Goal: Transaction & Acquisition: Purchase product/service

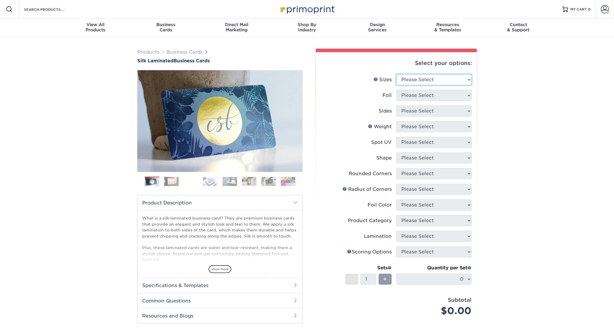
drag, startPoint x: 437, startPoint y: 78, endPoint x: 443, endPoint y: 83, distance: 7.2
click at [438, 78] on select "Please Select 1.5" x 3.5" - Mini 1.75" x 3.5" - Mini 2" x 2" - Square 2" x 3" -…" at bounding box center [433, 79] width 75 height 11
select select "2.00x3.50"
click at [396, 74] on select "Please Select 1.5" x 3.5" - Mini 1.75" x 3.5" - Mini 2" x 2" - Square 2" x 3" -…" at bounding box center [433, 79] width 75 height 11
click at [433, 95] on select "Please Select Yes No" at bounding box center [433, 95] width 75 height 11
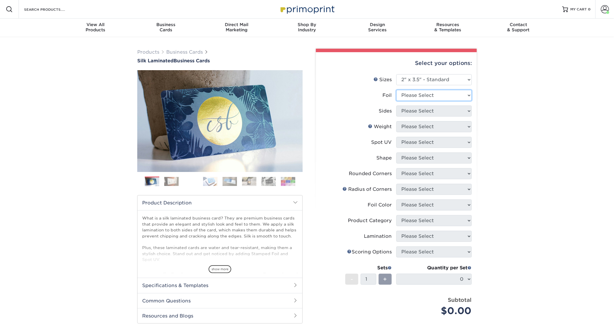
select select "0"
click at [396, 90] on select "Please Select Yes No" at bounding box center [433, 95] width 75 height 11
drag, startPoint x: 424, startPoint y: 111, endPoint x: 427, endPoint y: 115, distance: 5.2
click at [424, 111] on select "Please Select Print Both Sides Print Front Only" at bounding box center [433, 111] width 75 height 11
select select "13abbda7-1d64-4f25-8bb2-c179b224825d"
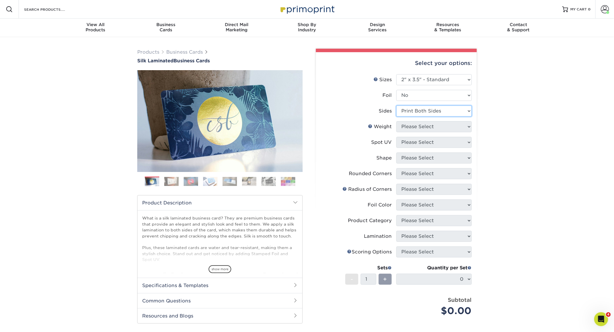
click at [396, 106] on select "Please Select Print Both Sides Print Front Only" at bounding box center [433, 111] width 75 height 11
click at [429, 128] on select "Please Select 16PT" at bounding box center [433, 126] width 75 height 11
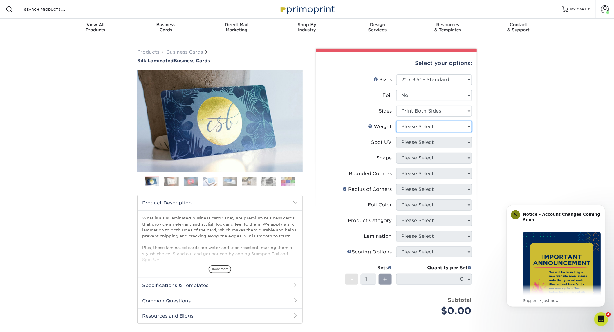
select select "16PT"
click at [396, 121] on select "Please Select 16PT" at bounding box center [433, 126] width 75 height 11
drag, startPoint x: 418, startPoint y: 143, endPoint x: 421, endPoint y: 144, distance: 3.0
click at [419, 143] on select "Please Select No Spot UV Front and Back (Both Sides) Front Only Back Only" at bounding box center [433, 142] width 75 height 11
select select "0"
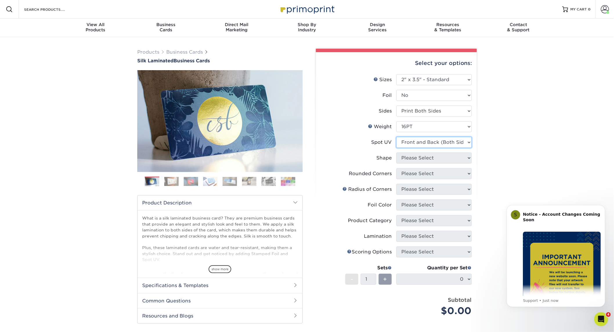
click at [396, 137] on select "Please Select No Spot UV Front and Back (Both Sides) Front Only Back Only" at bounding box center [433, 142] width 75 height 11
drag, startPoint x: 425, startPoint y: 159, endPoint x: 430, endPoint y: 161, distance: 4.8
click at [426, 159] on select "Please Select Standard" at bounding box center [433, 158] width 75 height 11
select select "standard"
click at [396, 153] on select "Please Select Standard" at bounding box center [433, 158] width 75 height 11
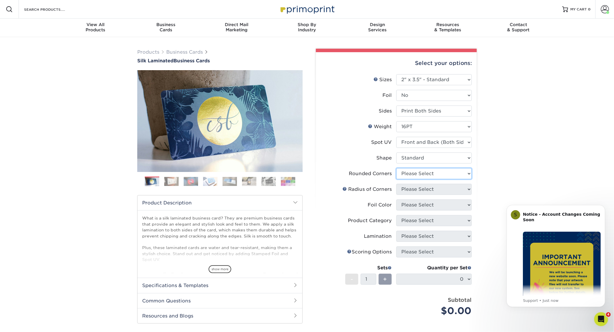
drag, startPoint x: 430, startPoint y: 175, endPoint x: 438, endPoint y: 177, distance: 8.3
click at [431, 176] on select "Please Select Yes - Round 2 Corners Yes - Round 4 Corners No" at bounding box center [433, 173] width 75 height 11
select select "0"
click at [396, 168] on select "Please Select Yes - Round 2 Corners Yes - Round 4 Corners No" at bounding box center [433, 173] width 75 height 11
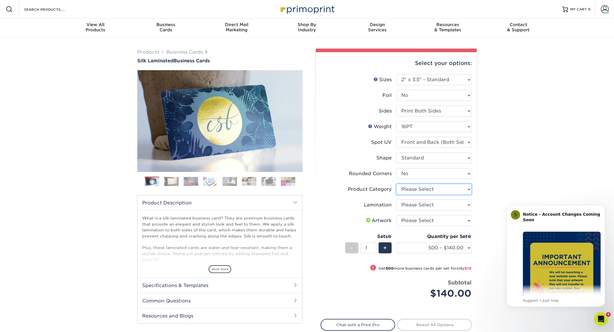
click at [434, 190] on select "Please Select Business Cards" at bounding box center [433, 189] width 75 height 11
select select "3b5148f1-0588-4f88-a218-97bcfdce65c1"
click at [396, 184] on select "Please Select Business Cards" at bounding box center [433, 189] width 75 height 11
click at [434, 207] on select "Please Select Silk" at bounding box center [433, 205] width 75 height 11
select select "ccacb42f-45f7-42d3-bbd3-7c8421cf37f0"
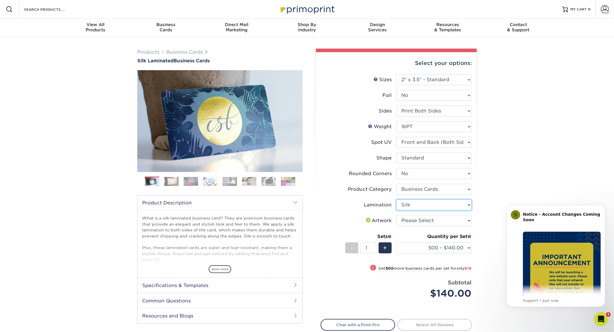
click at [396, 200] on select "Please Select Silk" at bounding box center [433, 205] width 75 height 11
click at [427, 225] on select "Please Select I will upload files I need a design - $100" at bounding box center [433, 220] width 75 height 11
select select "upload"
click at [396, 215] on select "Please Select I will upload files I need a design - $100" at bounding box center [433, 220] width 75 height 11
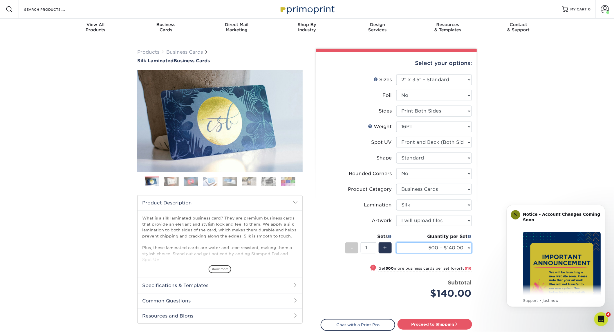
click at [426, 249] on select "500 – $140.00 1000 – $156.00 2500 – $383.00 5000 – $642.00 10000 – $1156.00" at bounding box center [433, 248] width 75 height 11
select select "1000 – $156.00"
click at [396, 243] on select "500 – $140.00 1000 – $156.00 2500 – $383.00 5000 – $642.00 10000 – $1156.00" at bounding box center [433, 248] width 75 height 11
click at [440, 321] on link "Proceed to Shipping" at bounding box center [434, 324] width 75 height 10
type input "Set 1"
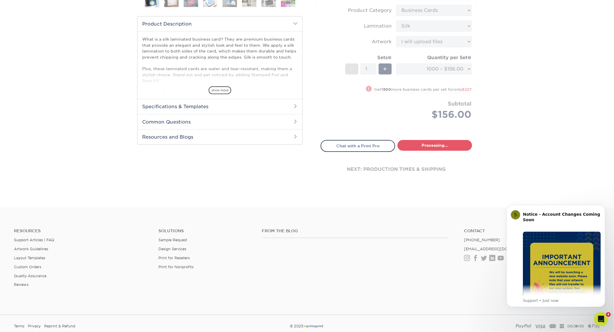
select select "cb454609-49fa-4780-9579-c9522ab991d3"
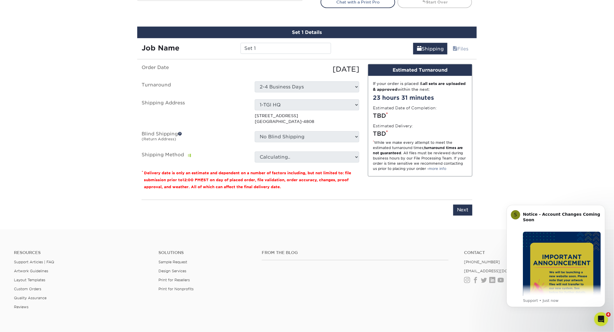
scroll to position [334, 0]
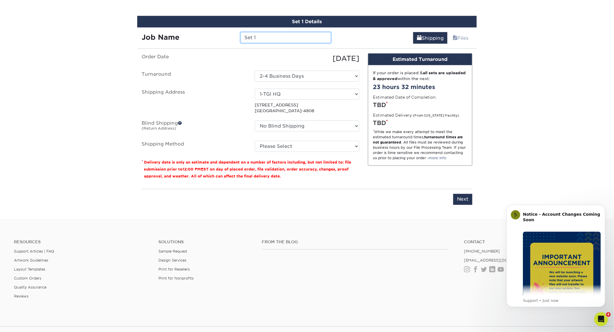
click at [296, 34] on input "Set 1" at bounding box center [286, 37] width 90 height 11
drag, startPoint x: 291, startPoint y: 36, endPoint x: 190, endPoint y: 48, distance: 101.1
click at [190, 48] on div "Set 1 Details Job Name Set 1 Shipping Files You've choosen mailing services! If…" at bounding box center [306, 114] width 339 height 196
paste input "229554"
type input "229554"
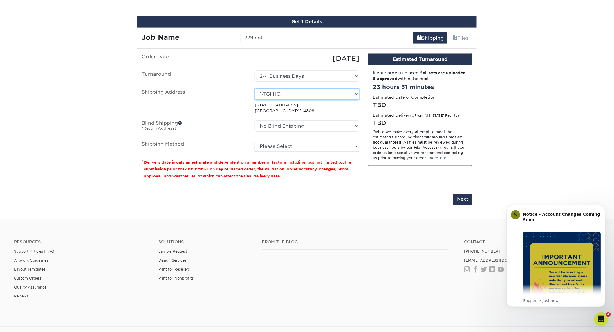
click at [299, 92] on select "Select One 1-TGI HQ TGI-[GEOGRAPHIC_DATA] (BOCA - SUITE 170) TGI-[GEOGRAPHIC_DA…" at bounding box center [307, 94] width 104 height 11
select select "226434"
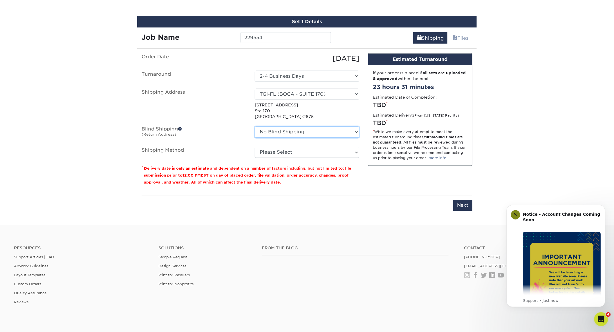
click at [304, 129] on select "No Blind Shipping 1-TGI HQ TGI-[GEOGRAPHIC_DATA] (BOCA - SUITE 170) TGI-[GEOGRA…" at bounding box center [307, 132] width 104 height 11
select select "75662"
click at [255, 127] on select "No Blind Shipping 1-TGI HQ TGI-[GEOGRAPHIC_DATA] (BOCA - SUITE 170) TGI-[GEOGRA…" at bounding box center [307, 132] width 104 height 11
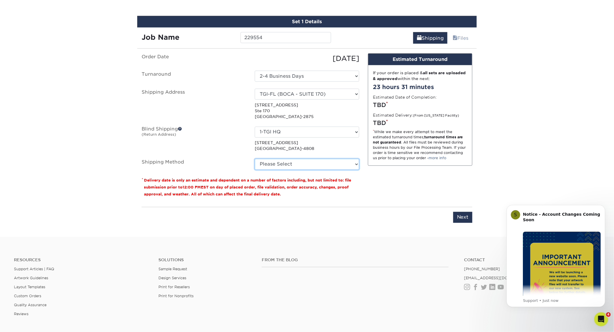
drag, startPoint x: 295, startPoint y: 166, endPoint x: 303, endPoint y: 167, distance: 8.3
click at [295, 166] on select "Please Select Ground Shipping (+$8.96) 3 Day Shipping Service (+$15.34) 2 Day A…" at bounding box center [307, 164] width 104 height 11
select select "03"
click at [255, 159] on select "Please Select Ground Shipping (+$8.96) 3 Day Shipping Service (+$15.34) 2 Day A…" at bounding box center [307, 164] width 104 height 11
click at [459, 212] on input "Next" at bounding box center [462, 217] width 19 height 11
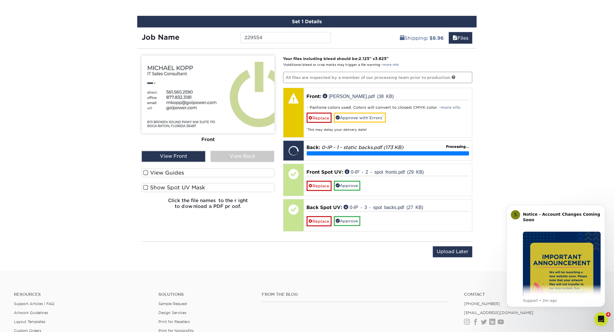
click at [144, 171] on span at bounding box center [145, 173] width 5 height 6
click at [0, 0] on input "View Guides" at bounding box center [0, 0] width 0 height 0
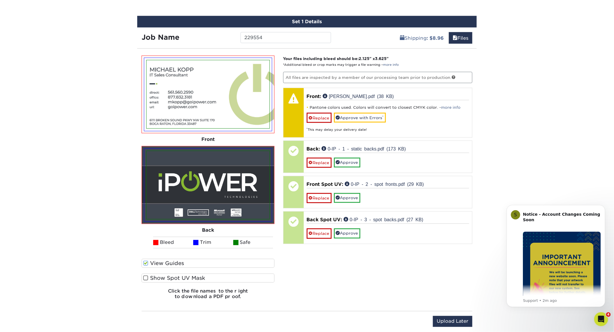
click at [175, 276] on label "Show Spot UV Mask" at bounding box center [208, 278] width 133 height 9
click at [0, 0] on input "Show Spot UV Mask" at bounding box center [0, 0] width 0 height 0
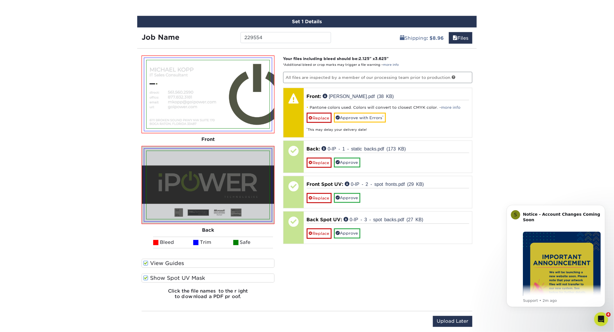
click at [147, 276] on span at bounding box center [145, 279] width 5 height 6
click at [0, 0] on input "Show Spot UV Mask" at bounding box center [0, 0] width 0 height 0
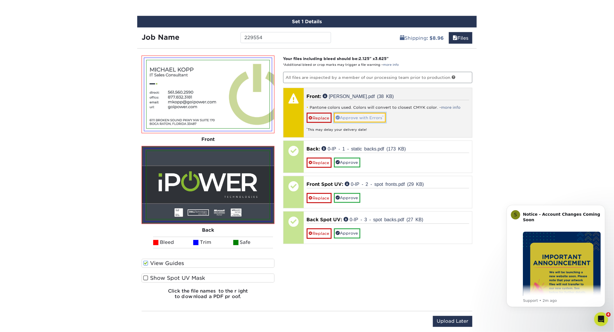
click at [376, 114] on link "Approve with Errors *" at bounding box center [360, 118] width 52 height 10
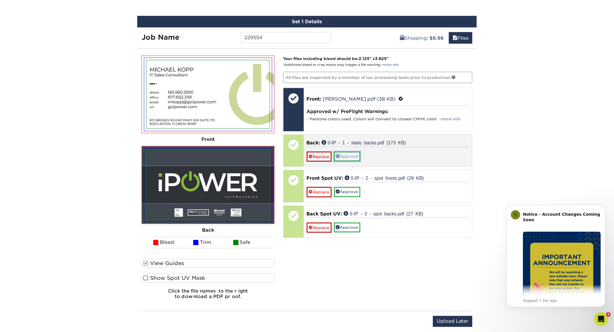
click at [353, 155] on link "Approve" at bounding box center [347, 157] width 26 height 10
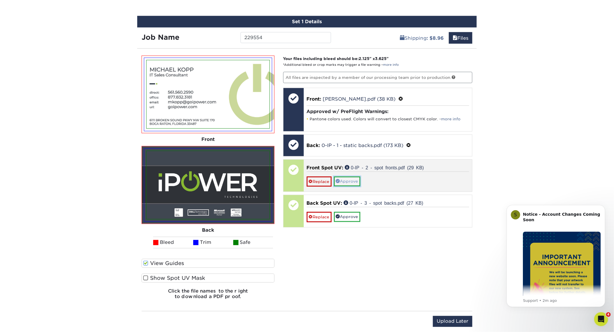
drag, startPoint x: 349, startPoint y: 175, endPoint x: 358, endPoint y: 180, distance: 10.7
click at [350, 177] on link "Approve" at bounding box center [347, 182] width 26 height 10
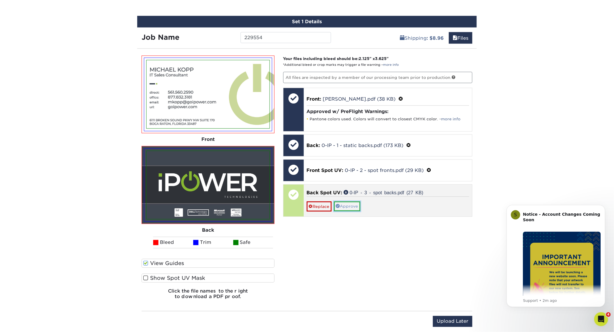
click at [350, 205] on link "Approve" at bounding box center [347, 207] width 26 height 10
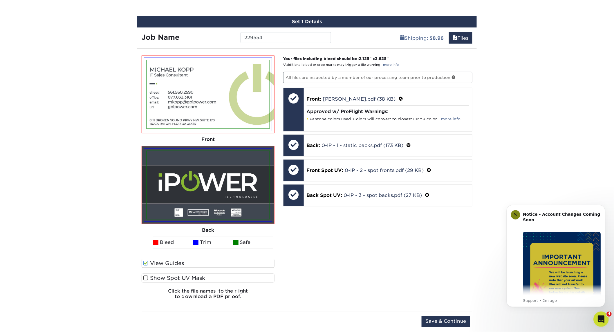
click at [602, 315] on icon "Open Intercom Messenger" at bounding box center [600, 319] width 10 height 10
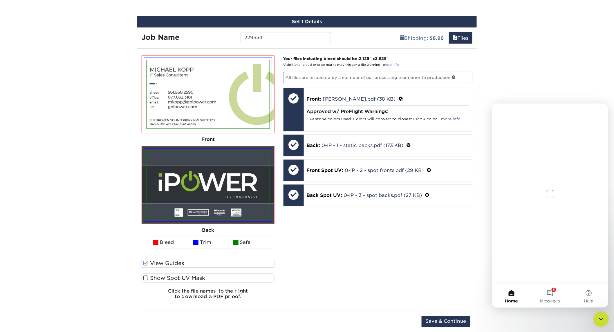
scroll to position [0, 0]
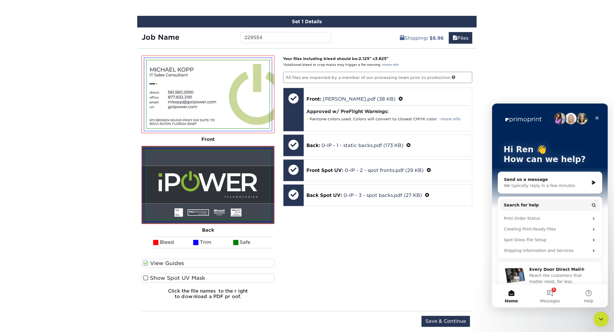
click at [602, 315] on icon "Close Intercom Messenger" at bounding box center [599, 318] width 7 height 7
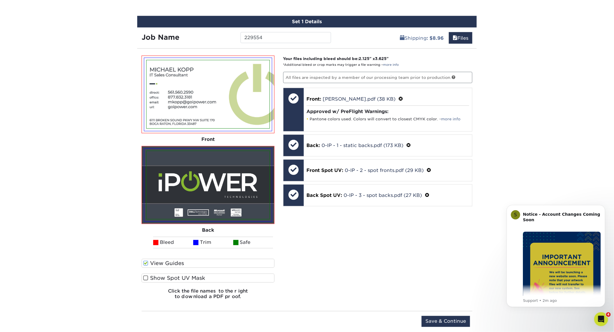
click at [43, 210] on div "Products Business Cards Silk Laminated Business Cards Previous Next" at bounding box center [307, 23] width 614 height 638
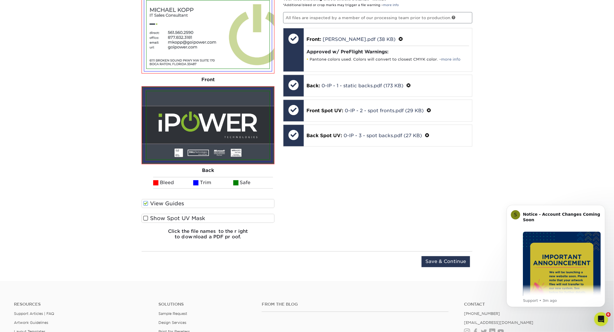
scroll to position [430, 0]
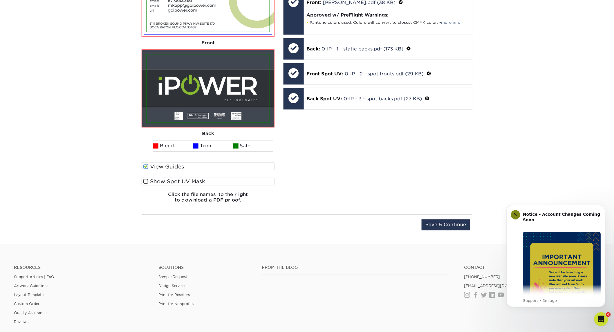
click at [146, 181] on span at bounding box center [145, 182] width 5 height 6
click at [0, 0] on input "Show Spot UV Mask" at bounding box center [0, 0] width 0 height 0
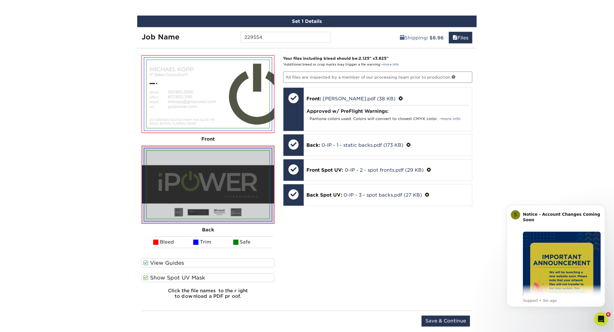
scroll to position [334, 0]
click at [146, 277] on span at bounding box center [145, 279] width 5 height 6
click at [0, 0] on input "Show Spot UV Mask" at bounding box center [0, 0] width 0 height 0
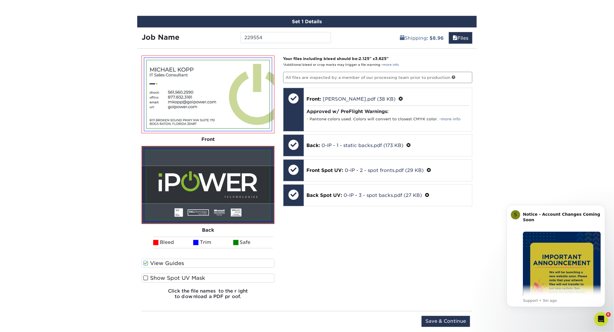
click at [146, 277] on span at bounding box center [145, 279] width 5 height 6
click at [0, 0] on input "Show Spot UV Mask" at bounding box center [0, 0] width 0 height 0
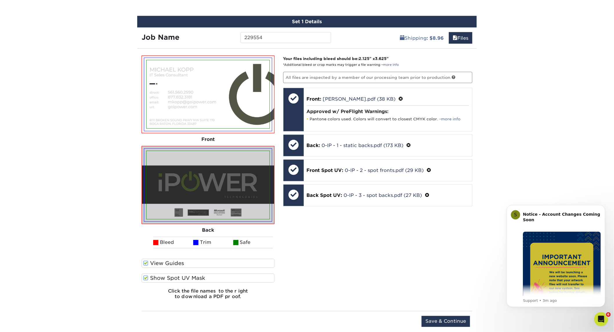
click at [146, 277] on span at bounding box center [145, 279] width 5 height 6
click at [0, 0] on input "Show Spot UV Mask" at bounding box center [0, 0] width 0 height 0
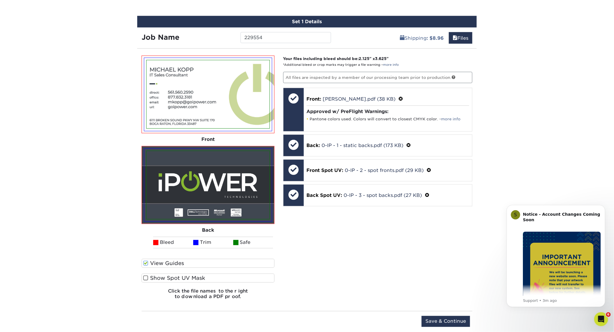
click at [146, 277] on span at bounding box center [145, 279] width 5 height 6
click at [0, 0] on input "Show Spot UV Mask" at bounding box center [0, 0] width 0 height 0
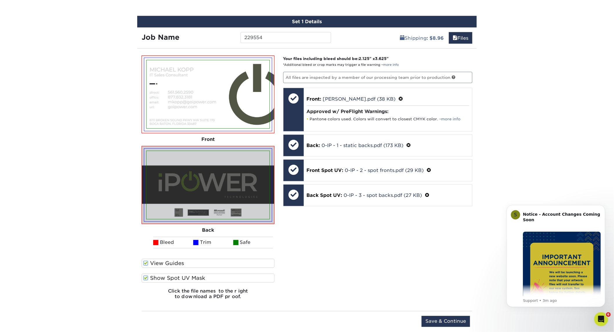
click at [146, 277] on span at bounding box center [145, 279] width 5 height 6
click at [0, 0] on input "Show Spot UV Mask" at bounding box center [0, 0] width 0 height 0
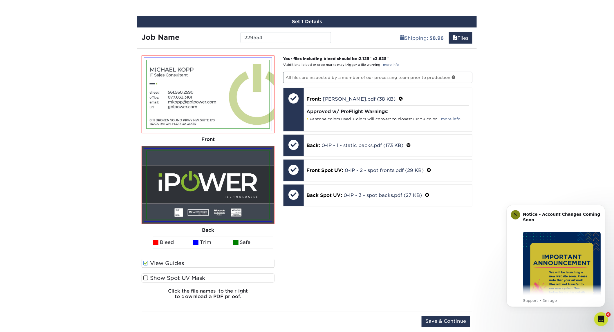
click at [100, 260] on div "Products Business Cards Silk Laminated Business Cards Previous Next" at bounding box center [307, 23] width 614 height 638
click at [435, 320] on input "Save & Continue" at bounding box center [446, 321] width 48 height 11
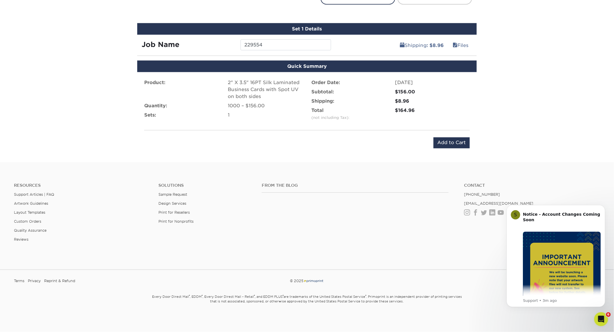
scroll to position [324, 0]
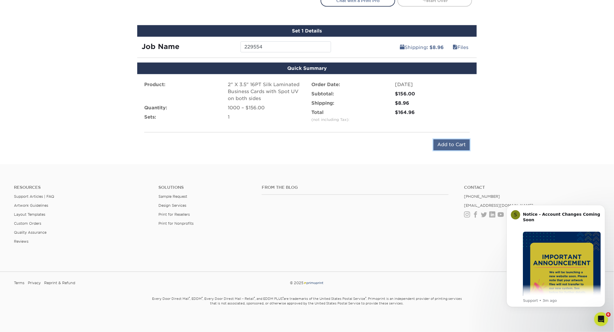
click at [447, 143] on input "Add to Cart" at bounding box center [451, 145] width 36 height 11
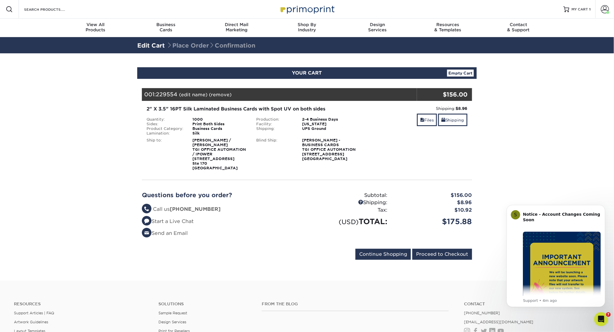
drag, startPoint x: 124, startPoint y: 278, endPoint x: 258, endPoint y: 279, distance: 134.6
click at [131, 280] on section "YOUR CART Empty Cart Your Cart is Empty View Account Active Orders Order Histor…" at bounding box center [307, 166] width 614 height 227
click at [452, 260] on input "Proceed to Checkout" at bounding box center [442, 254] width 60 height 11
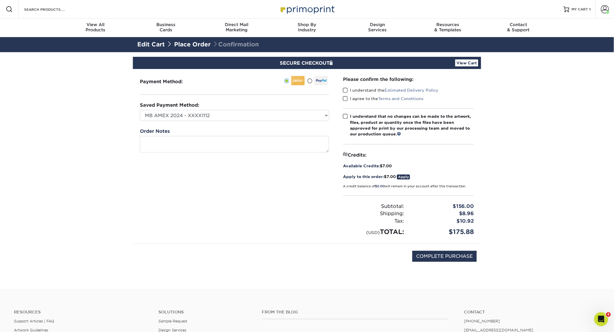
click at [344, 89] on span at bounding box center [345, 91] width 5 height 6
click at [0, 0] on input "I understand the Estimated Delivery Policy" at bounding box center [0, 0] width 0 height 0
click at [345, 98] on span at bounding box center [345, 99] width 5 height 6
click at [0, 0] on input "I agree to the Terms and Conditions" at bounding box center [0, 0] width 0 height 0
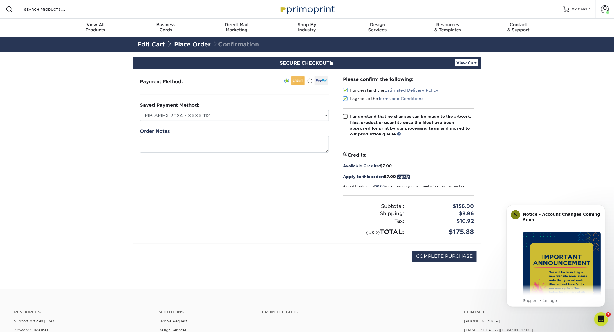
click at [345, 115] on span at bounding box center [345, 117] width 5 height 6
click at [0, 0] on input "I understand that no changes can be made to the artwork, files, product or quan…" at bounding box center [0, 0] width 0 height 0
click at [453, 256] on input "COMPLETE PURCHASE" at bounding box center [444, 256] width 64 height 11
type input "PROCESSING, PLEASE WAIT..."
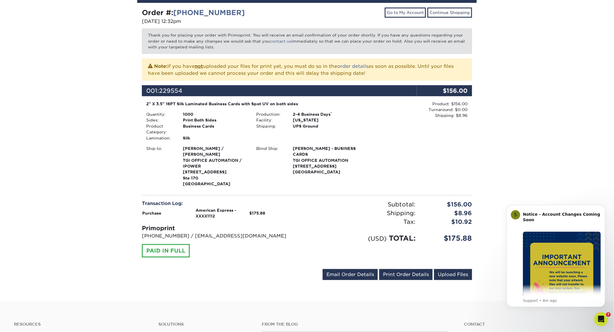
scroll to position [97, 0]
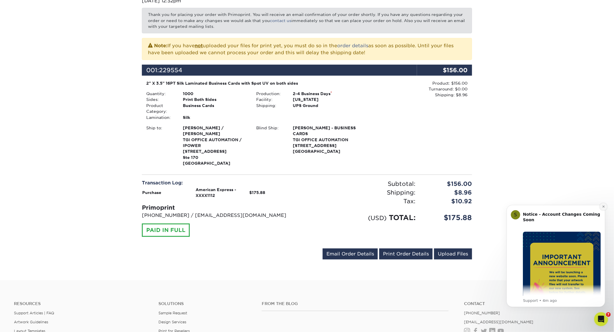
click at [603, 206] on icon "Dismiss notification" at bounding box center [603, 206] width 3 height 3
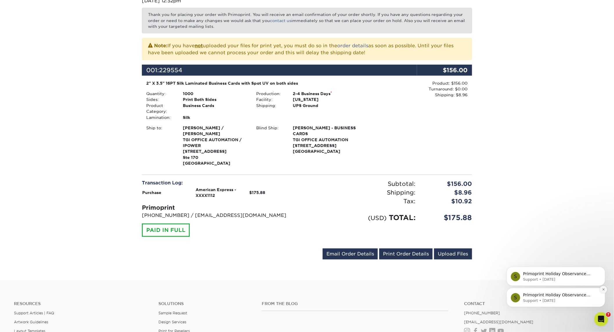
click at [603, 289] on icon "Dismiss notification" at bounding box center [603, 289] width 3 height 3
click at [603, 290] on icon "Dismiss notification" at bounding box center [603, 289] width 3 height 3
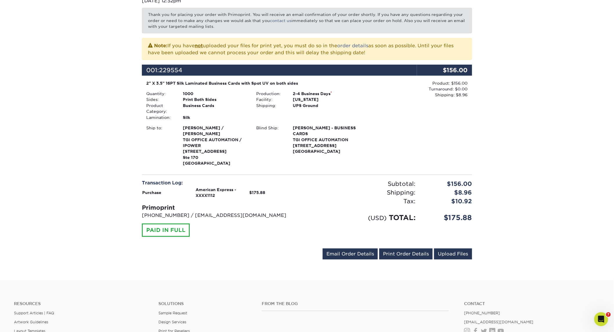
click at [95, 212] on div "Your order has been placed! Order #: 25818-123248-994 08/18/2025 12:32pm Go to …" at bounding box center [307, 118] width 614 height 325
click at [418, 252] on link "Print Order Details" at bounding box center [405, 254] width 53 height 11
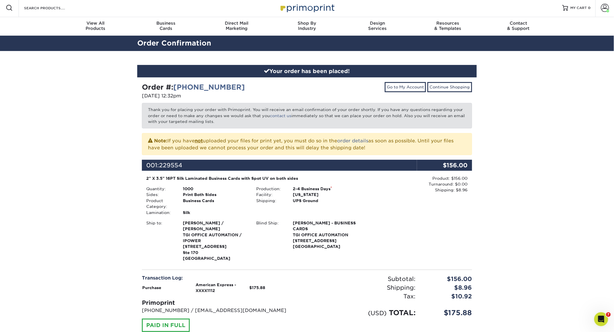
scroll to position [0, 0]
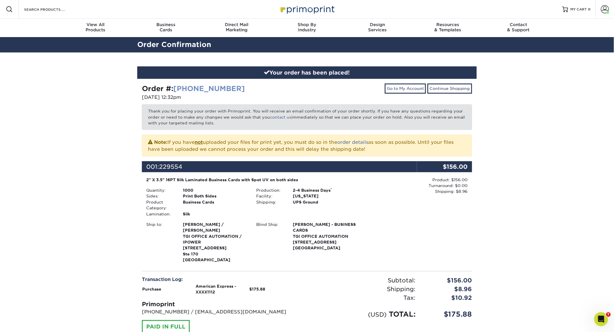
drag, startPoint x: 259, startPoint y: 89, endPoint x: 176, endPoint y: 91, distance: 82.7
click at [176, 91] on div "Order #: 25818-123248-994" at bounding box center [222, 89] width 161 height 10
copy link "25818-123248-994"
